Goal: Navigation & Orientation: Understand site structure

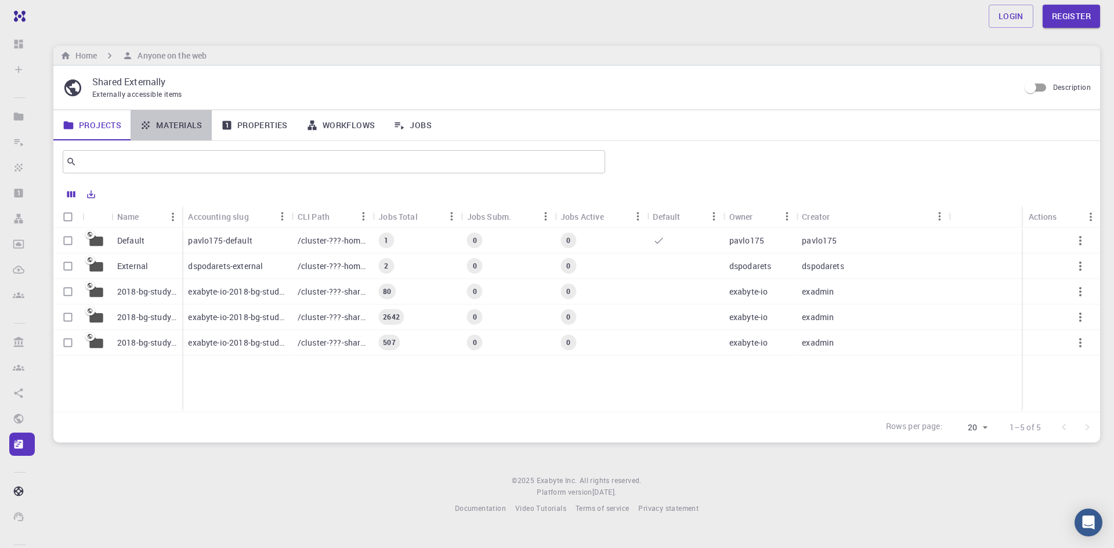
drag, startPoint x: 179, startPoint y: 125, endPoint x: 227, endPoint y: 126, distance: 48.2
click at [179, 125] on link "Materials" at bounding box center [171, 125] width 81 height 30
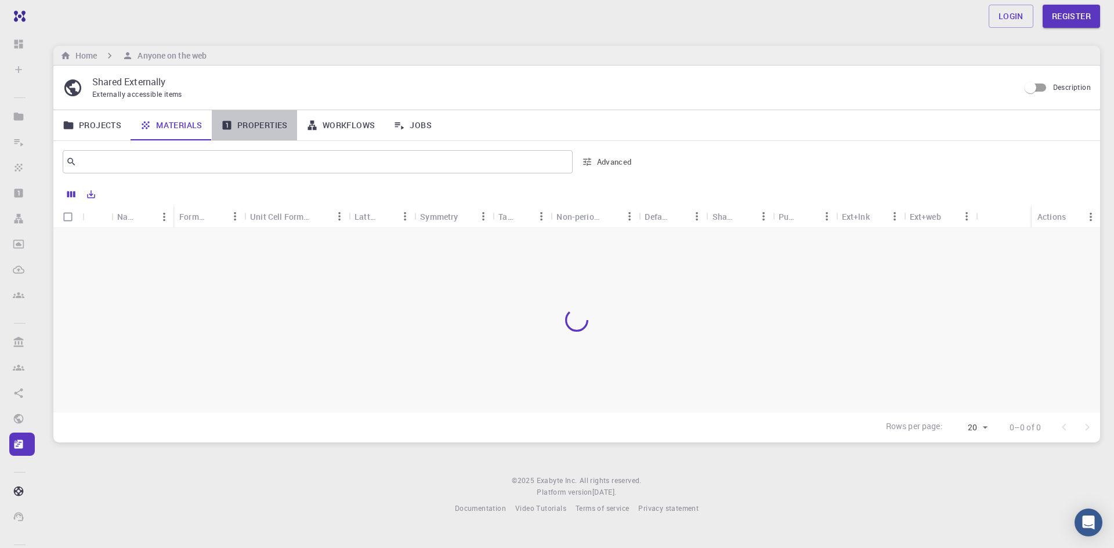
click at [259, 123] on link "Properties" at bounding box center [254, 125] width 85 height 30
click at [337, 124] on link "Workflows" at bounding box center [341, 125] width 88 height 30
